Goal: Navigation & Orientation: Find specific page/section

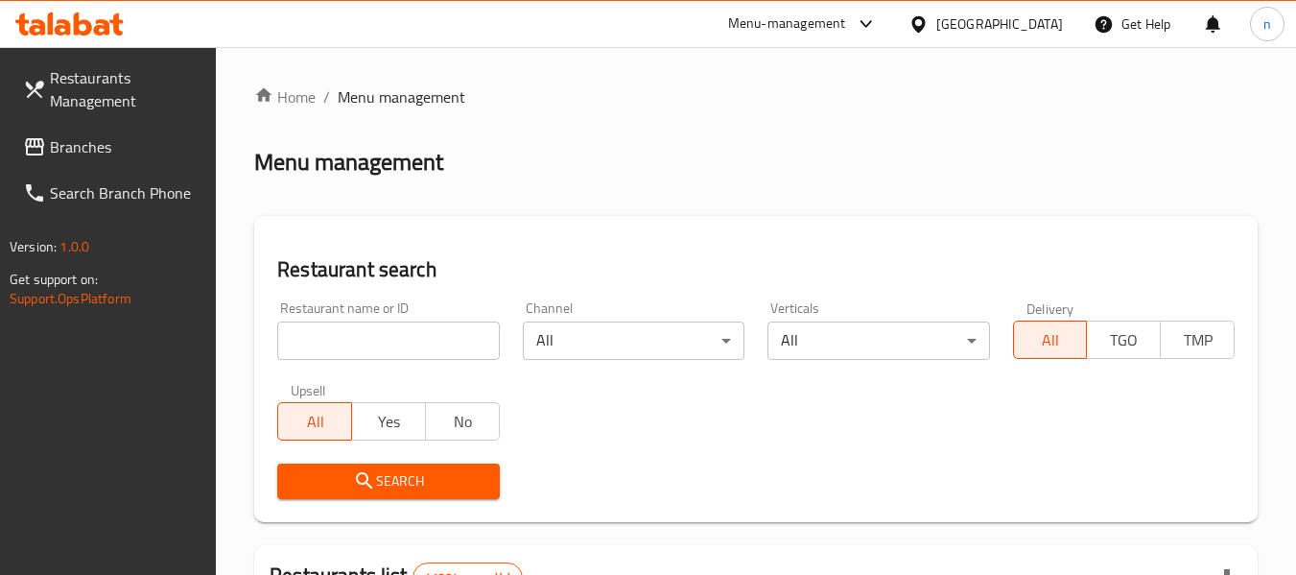
click at [133, 142] on span "Branches" at bounding box center [126, 146] width 152 height 23
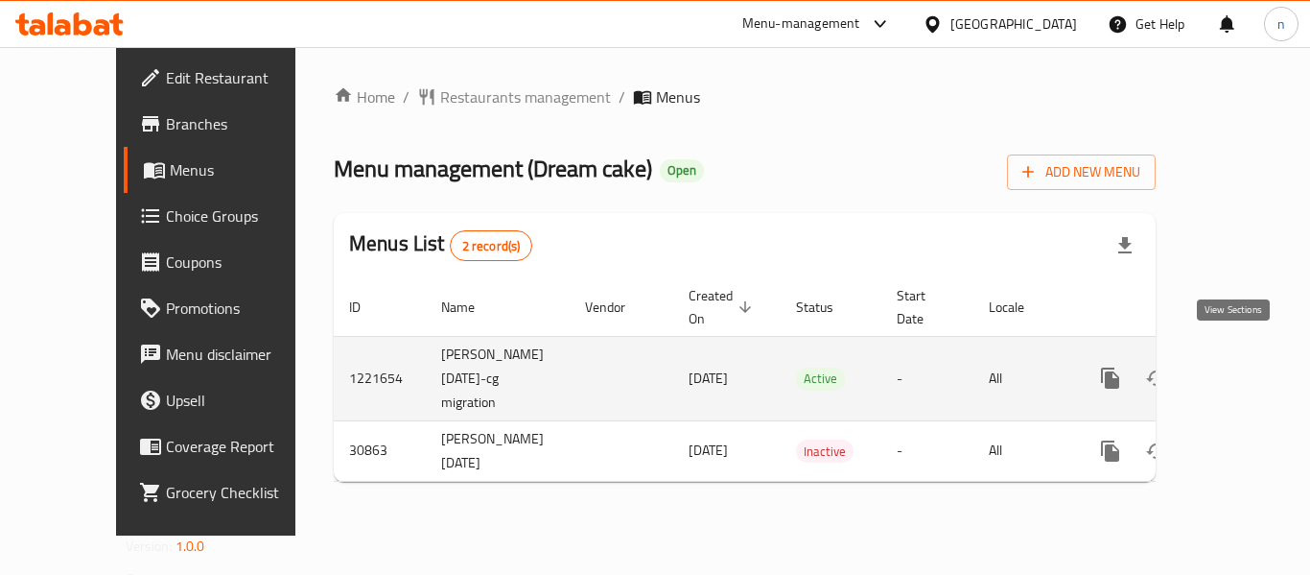
click at [1240, 369] on icon "enhanced table" at bounding box center [1248, 377] width 17 height 17
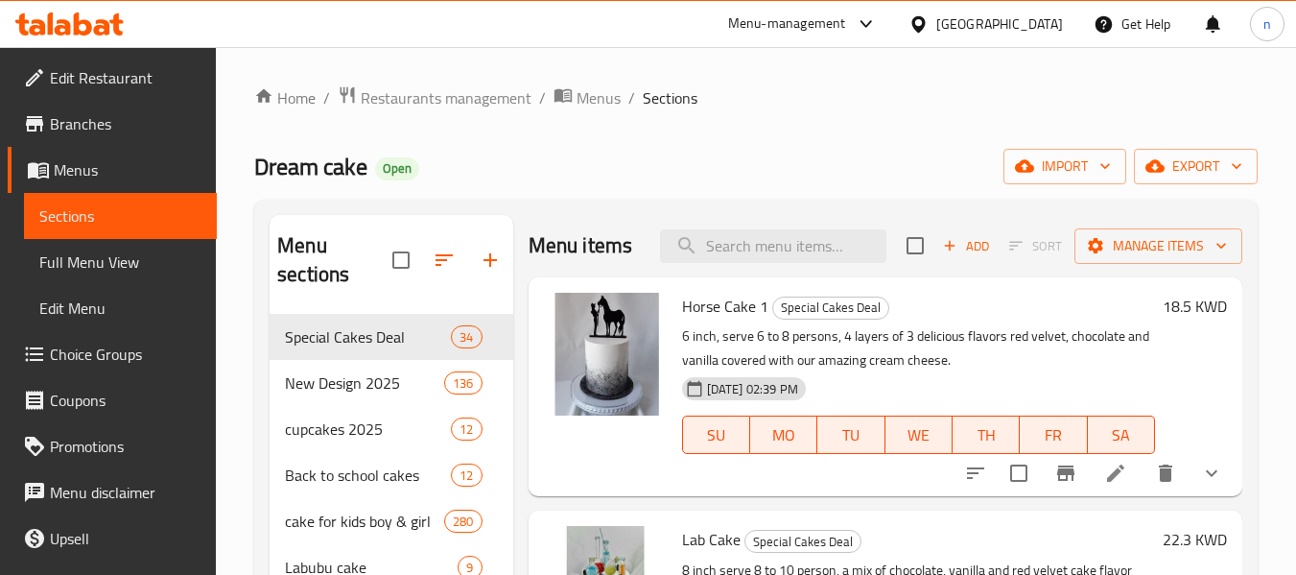
click at [110, 350] on span "Choice Groups" at bounding box center [126, 353] width 152 height 23
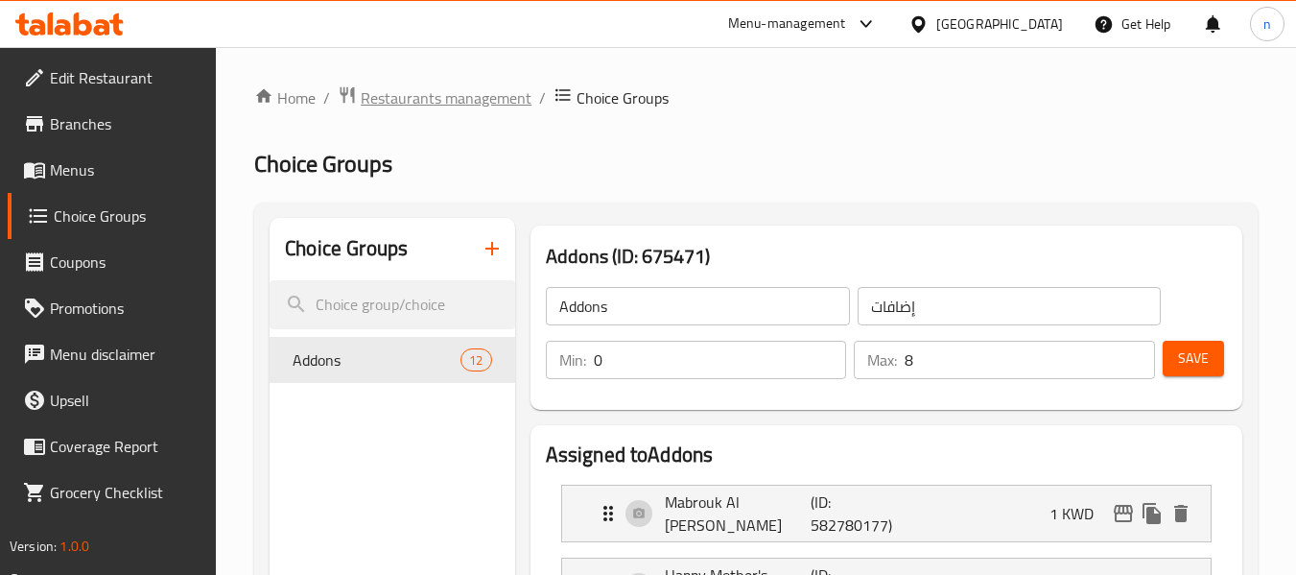
click at [409, 98] on span "Restaurants management" at bounding box center [446, 97] width 171 height 23
